Goal: Transaction & Acquisition: Purchase product/service

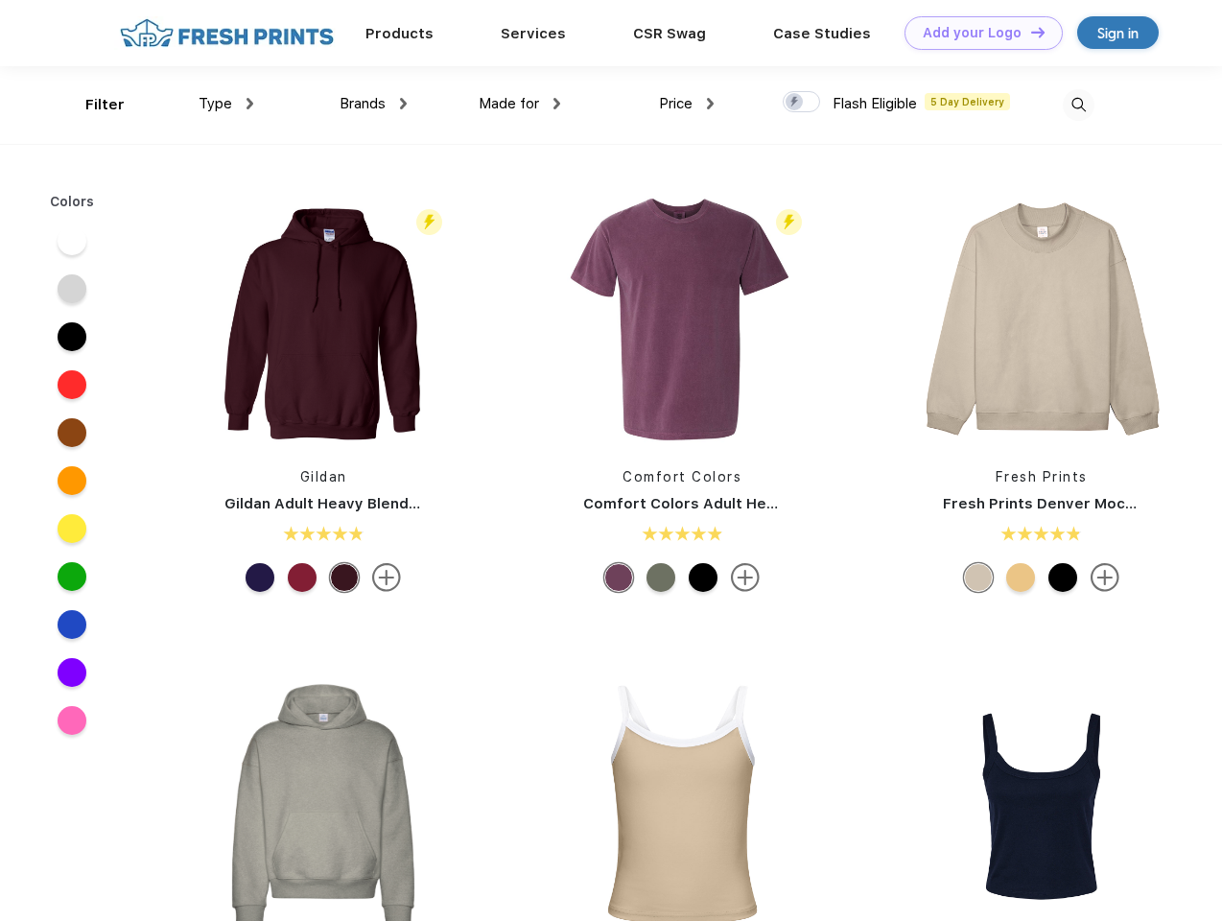
click at [976, 33] on link "Add your Logo Design Tool" at bounding box center [983, 33] width 158 height 34
click at [0, 0] on div "Design Tool" at bounding box center [0, 0] width 0 height 0
click at [1029, 32] on link "Add your Logo Design Tool" at bounding box center [983, 33] width 158 height 34
click at [92, 105] on div "Filter" at bounding box center [104, 105] width 39 height 22
click at [226, 104] on span "Type" at bounding box center [216, 103] width 34 height 17
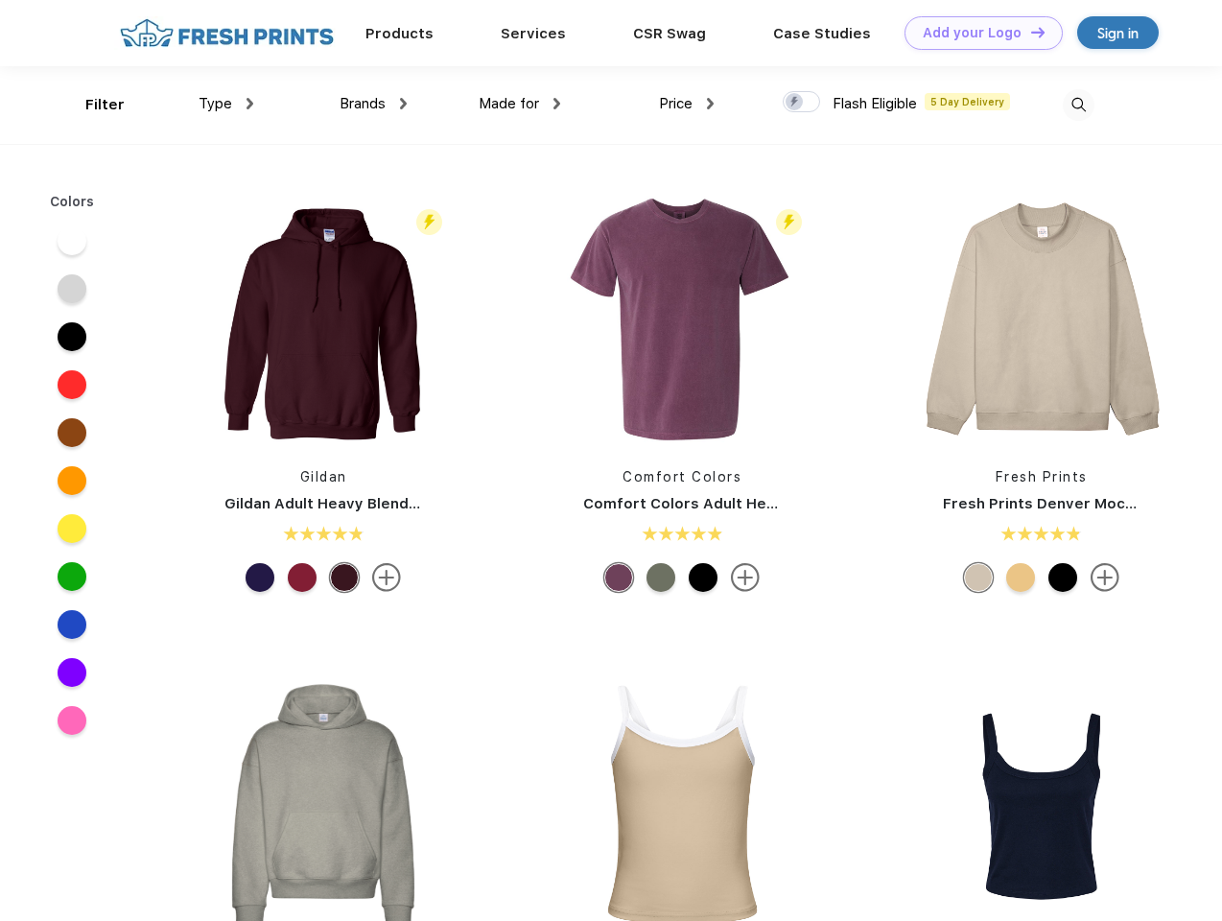
click at [373, 104] on span "Brands" at bounding box center [363, 103] width 46 height 17
click at [520, 104] on span "Made for" at bounding box center [509, 103] width 60 height 17
click at [687, 104] on span "Price" at bounding box center [676, 103] width 34 height 17
click at [802, 103] on div at bounding box center [801, 101] width 37 height 21
click at [795, 103] on input "checkbox" at bounding box center [789, 96] width 12 height 12
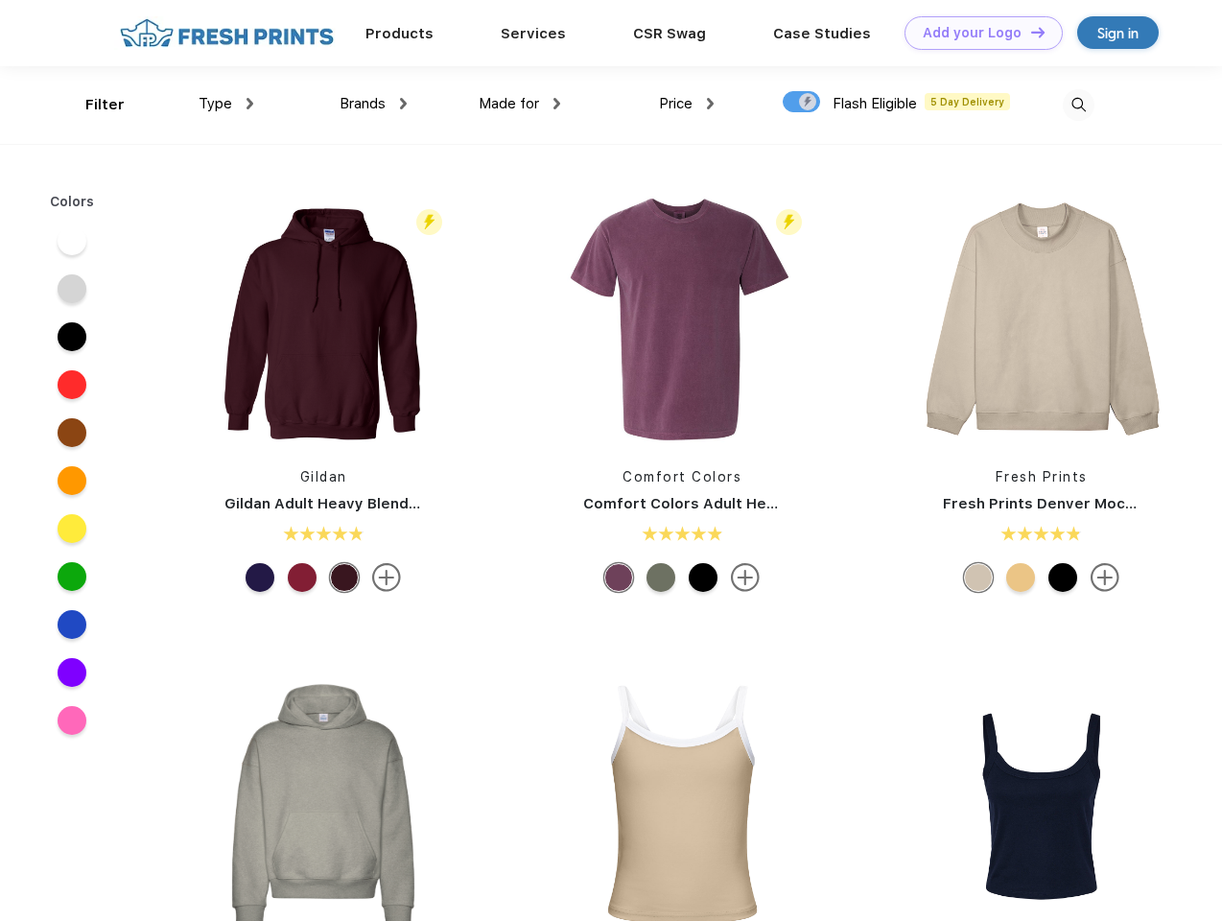
click at [1078, 105] on img at bounding box center [1079, 105] width 32 height 32
